Goal: Learn about a topic: Learn about a topic

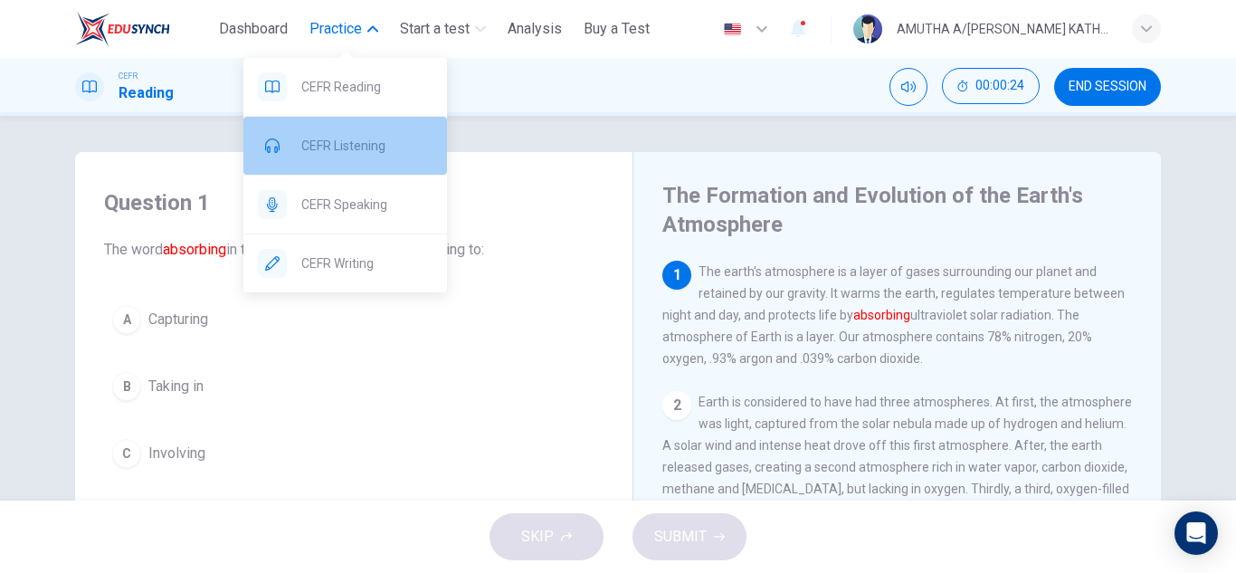
click at [377, 146] on span "CEFR Listening" at bounding box center [366, 146] width 131 height 22
